Goal: Check status

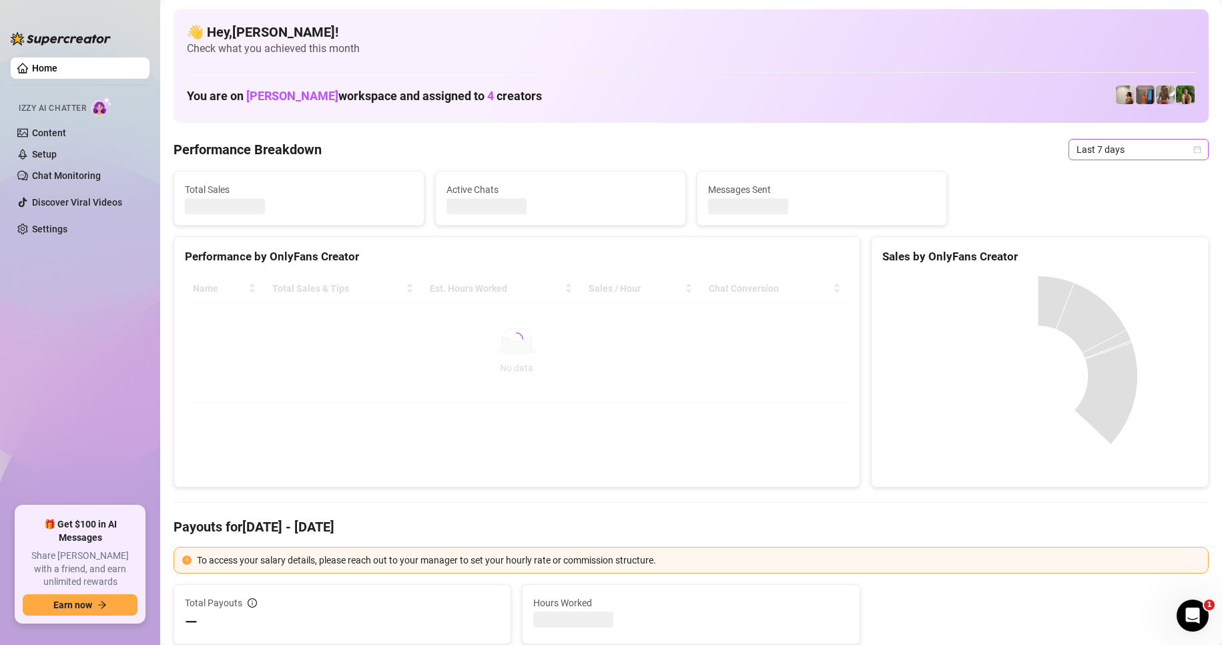
click at [1103, 149] on span "Last 7 days" at bounding box center [1139, 149] width 124 height 20
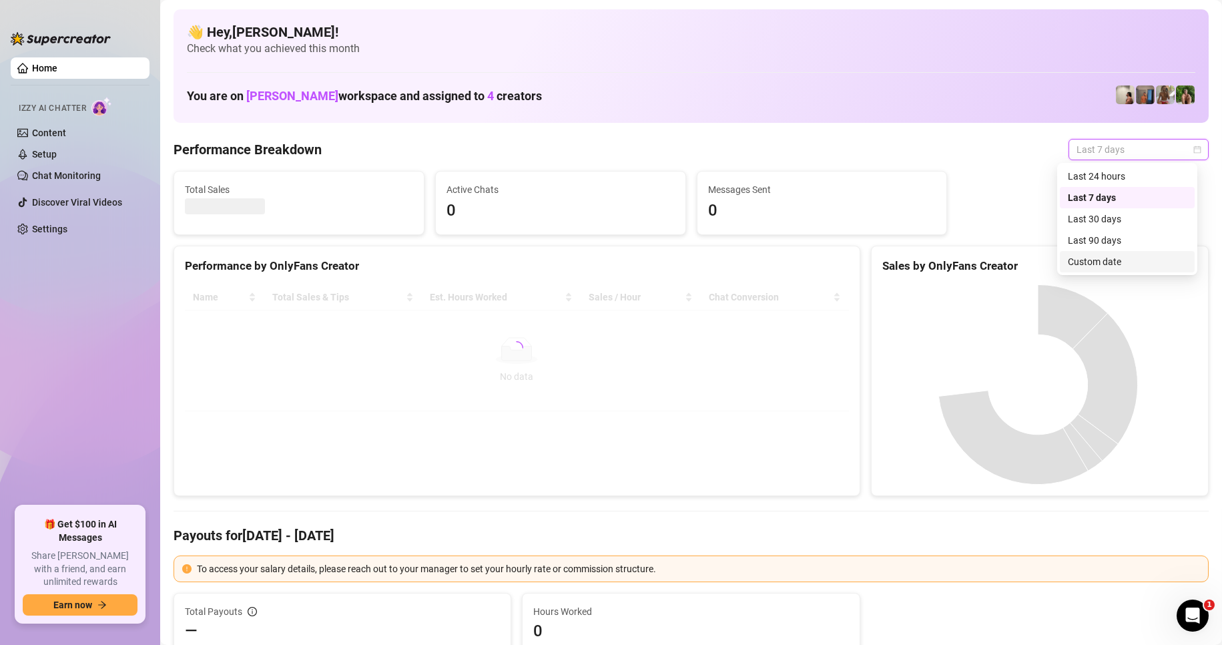
click at [1085, 255] on div "Custom date" at bounding box center [1127, 261] width 119 height 15
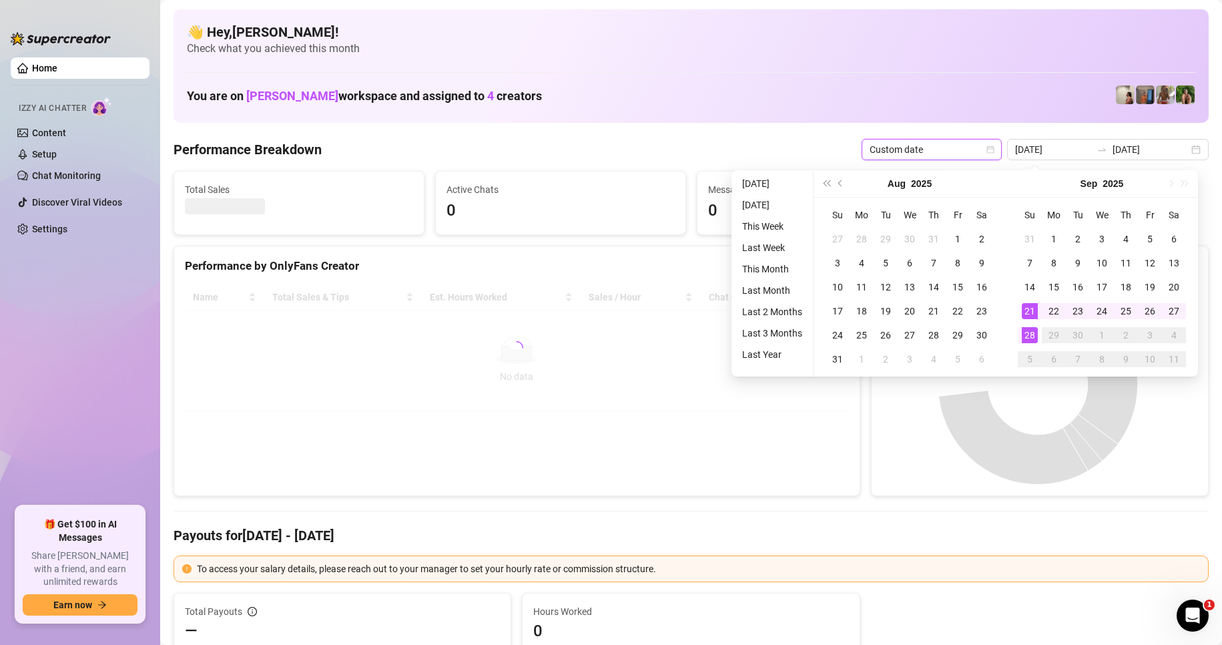
type input "[DATE]"
click at [1029, 341] on div "28" at bounding box center [1030, 335] width 16 height 16
type input "[DATE]"
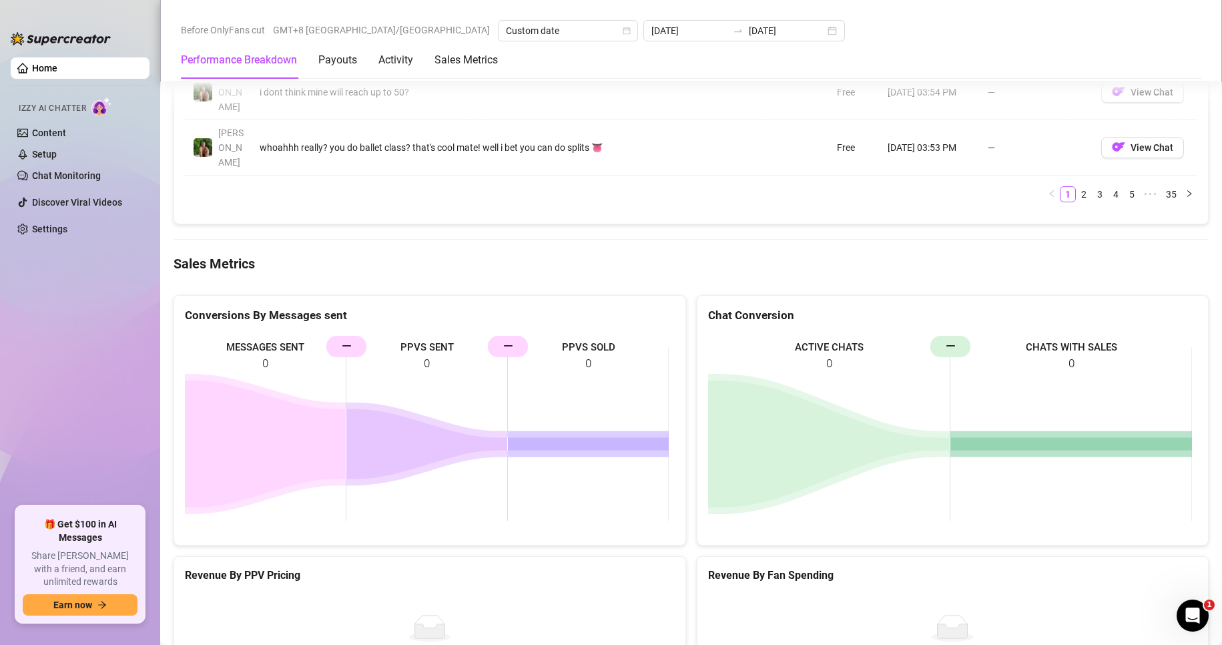
scroll to position [1669, 0]
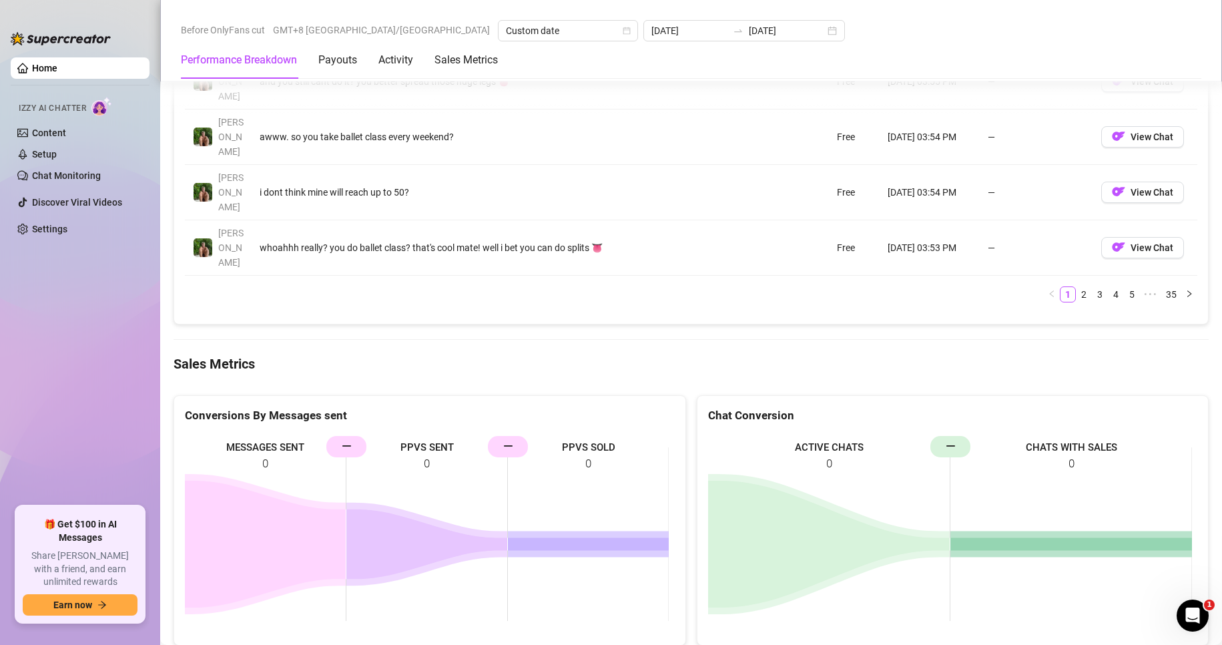
click at [749, 31] on input "[DATE]" at bounding box center [787, 30] width 76 height 15
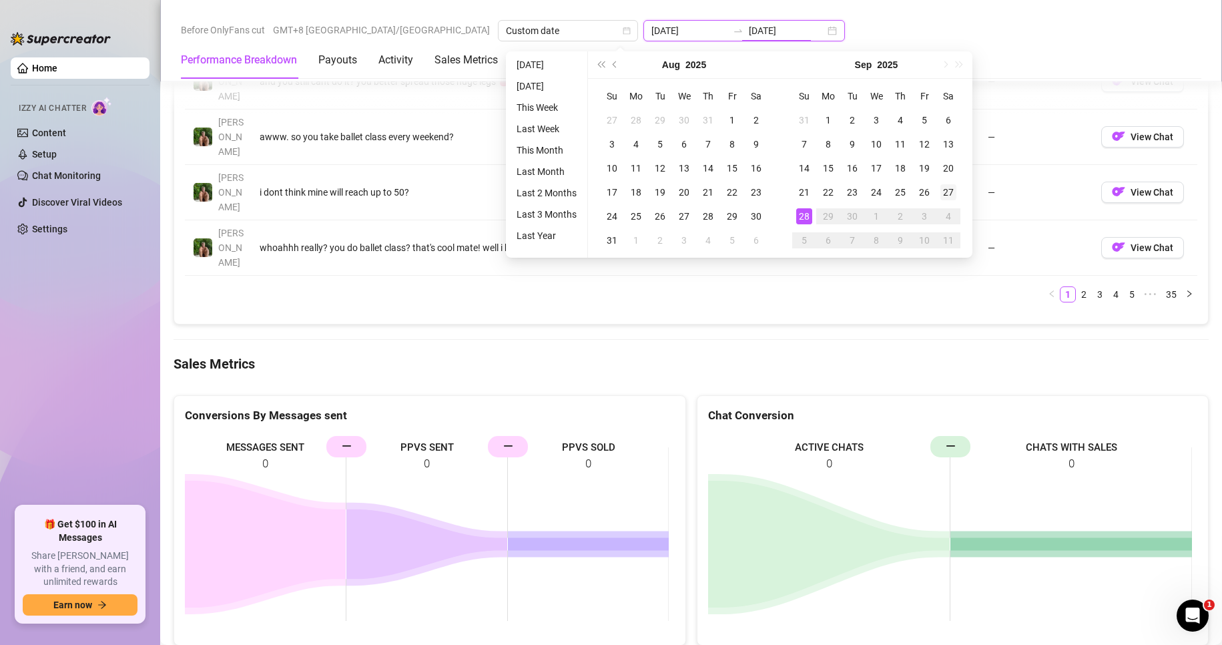
type input "[DATE]"
click at [948, 191] on div "27" at bounding box center [948, 192] width 16 height 16
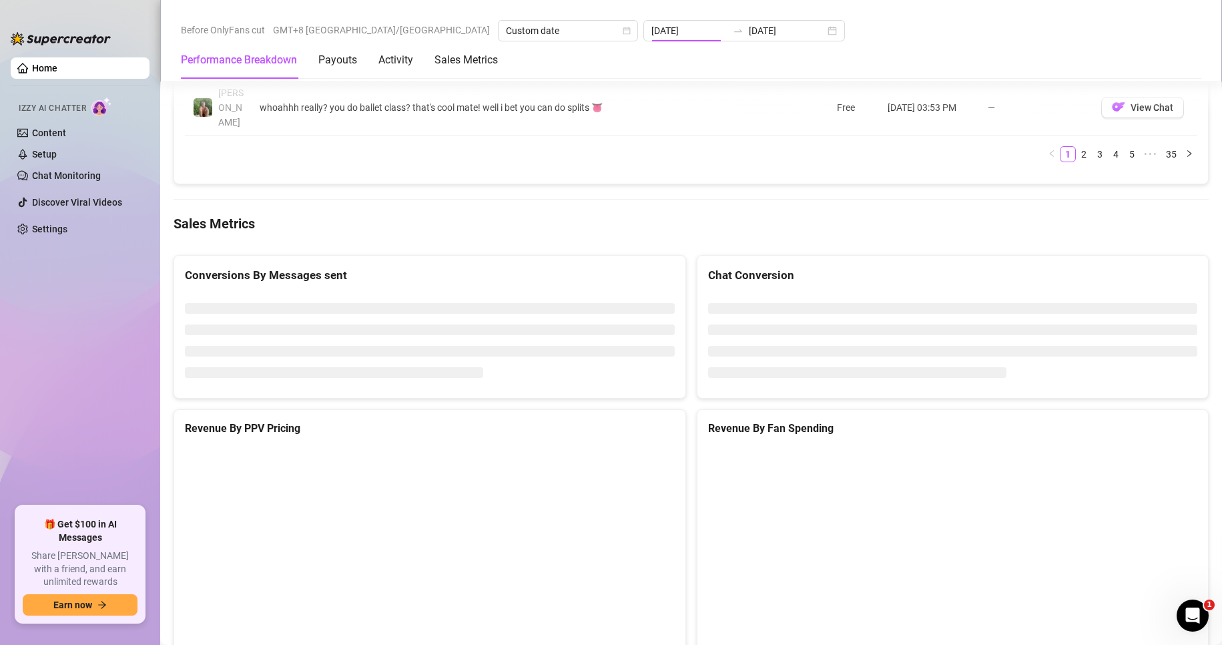
type input "[DATE]"
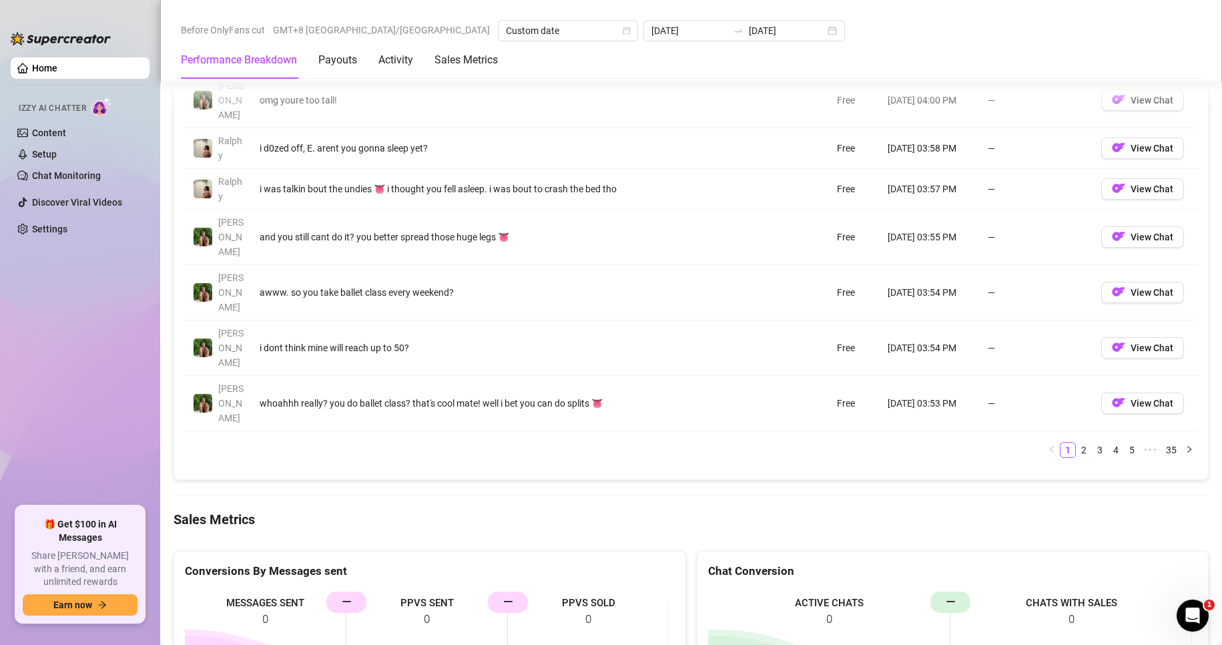
scroll to position [1693, 0]
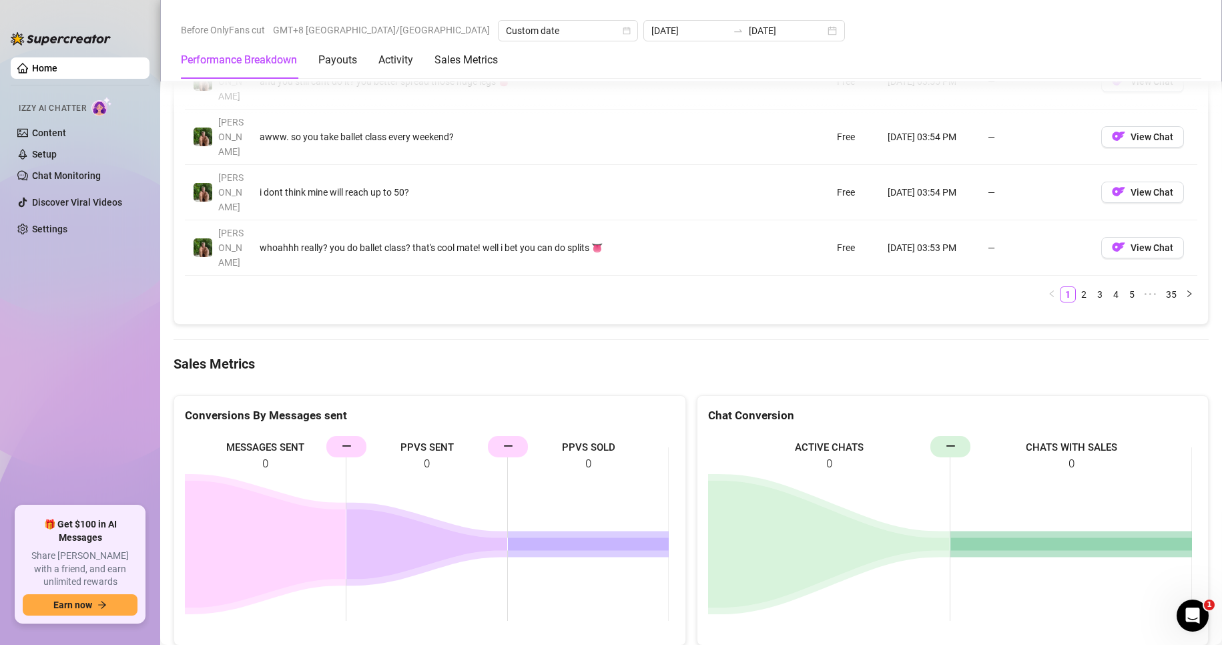
click at [823, 162] on div "Account Message Media Price When Sent When Purchased [PERSON_NAME] hmm i can on…" at bounding box center [691, 13] width 1012 height 577
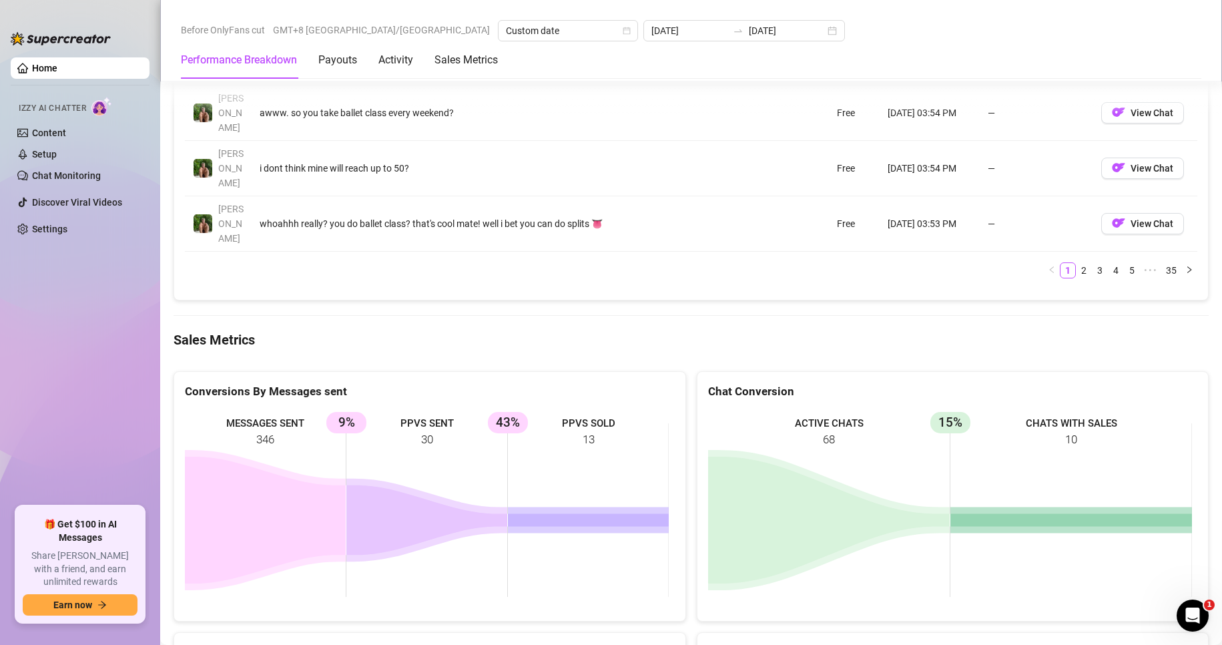
scroll to position [1659, 0]
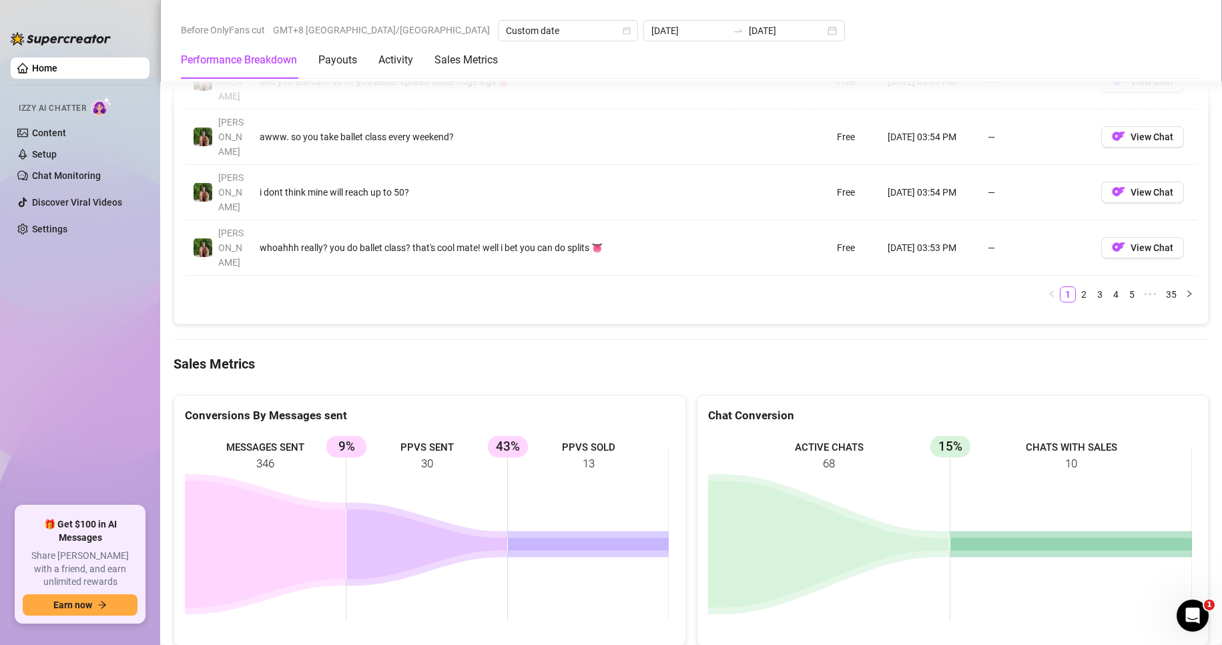
click at [804, 481] on icon at bounding box center [829, 544] width 242 height 127
click at [892, 354] on Metrics "Sales Metrics" at bounding box center [691, 363] width 1035 height 19
